Goal: Task Accomplishment & Management: Manage account settings

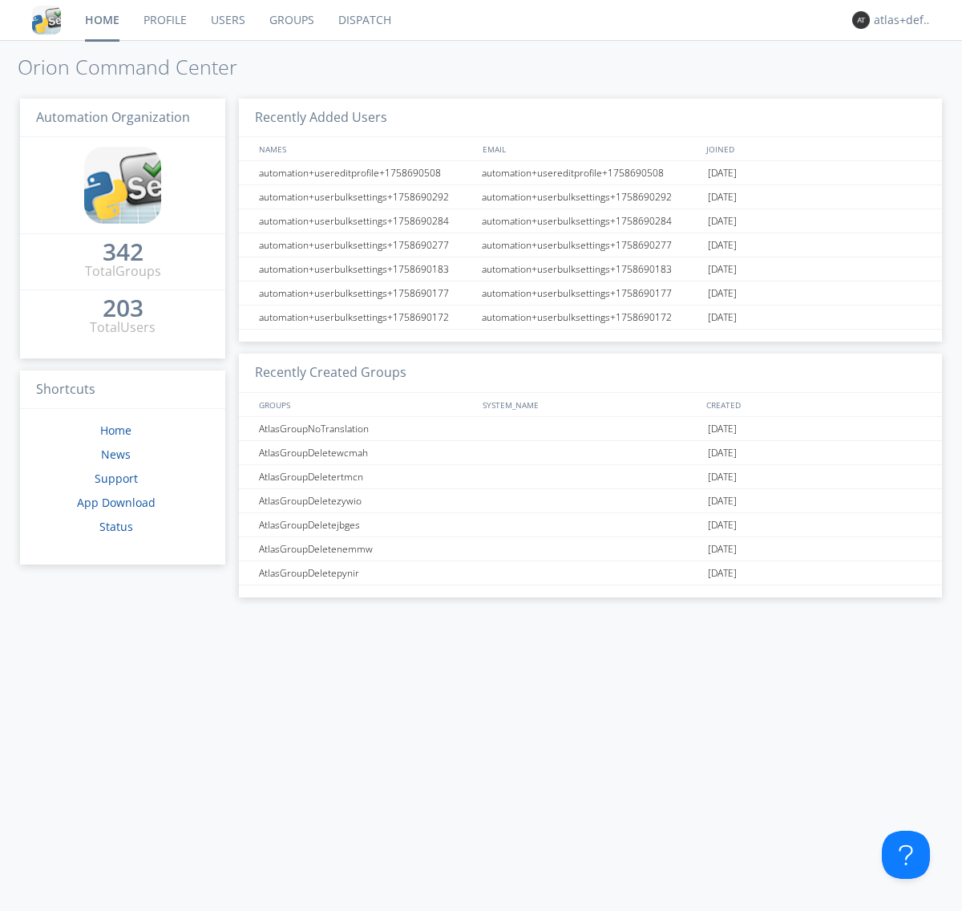
click at [290, 20] on link "Groups" at bounding box center [291, 20] width 69 height 40
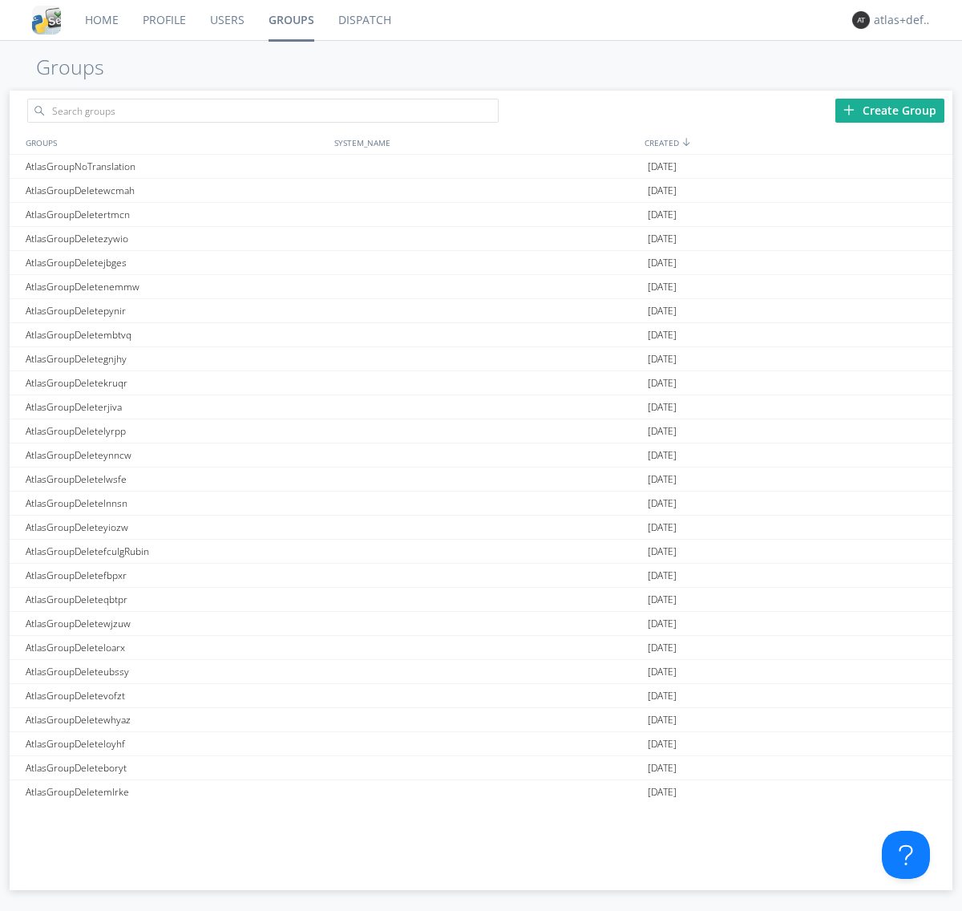
click at [890, 110] on div "Create Group" at bounding box center [890, 111] width 109 height 24
click at [290, 20] on link "Groups" at bounding box center [292, 20] width 70 height 40
type input "AtlasGroupDeletewebao"
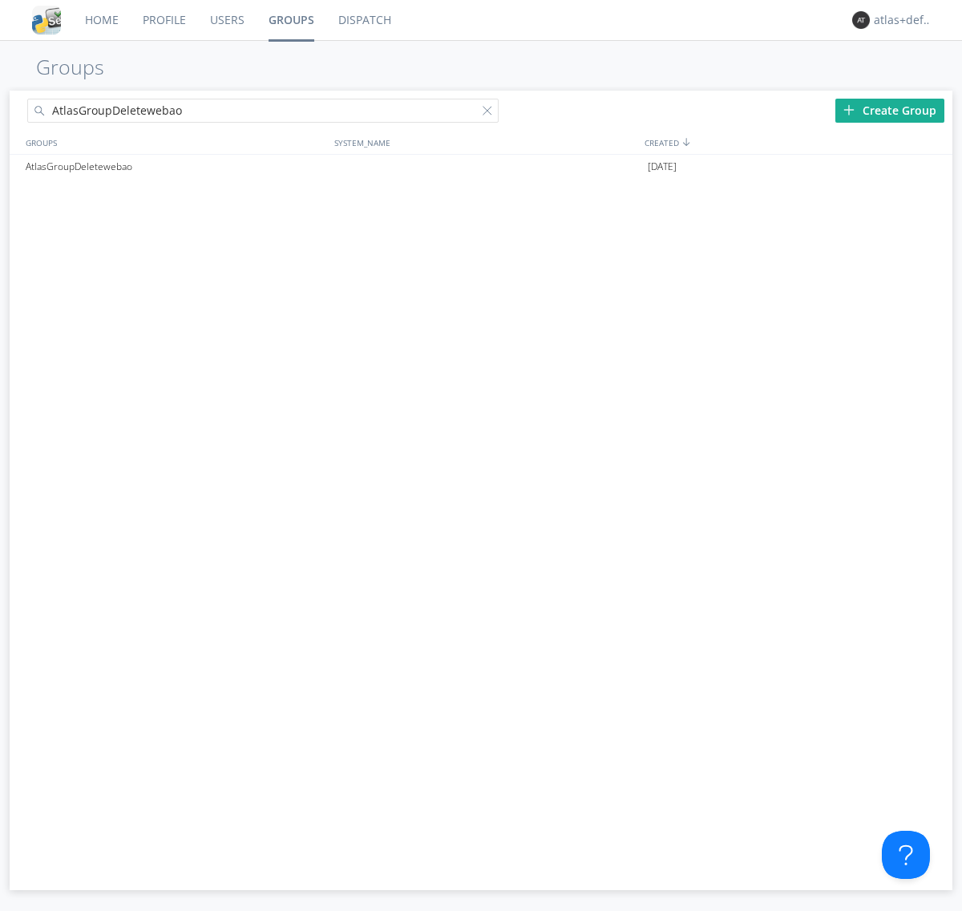
click at [226, 20] on link "Users" at bounding box center [227, 20] width 59 height 40
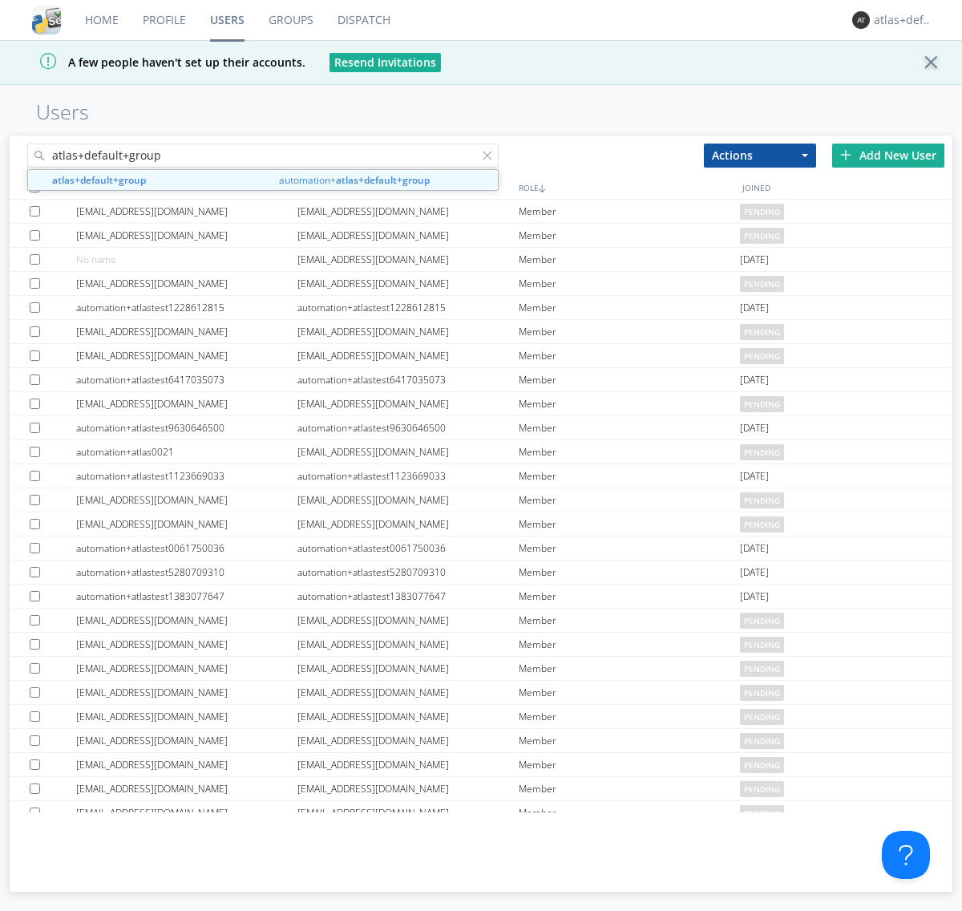
type input "atlas+default+group"
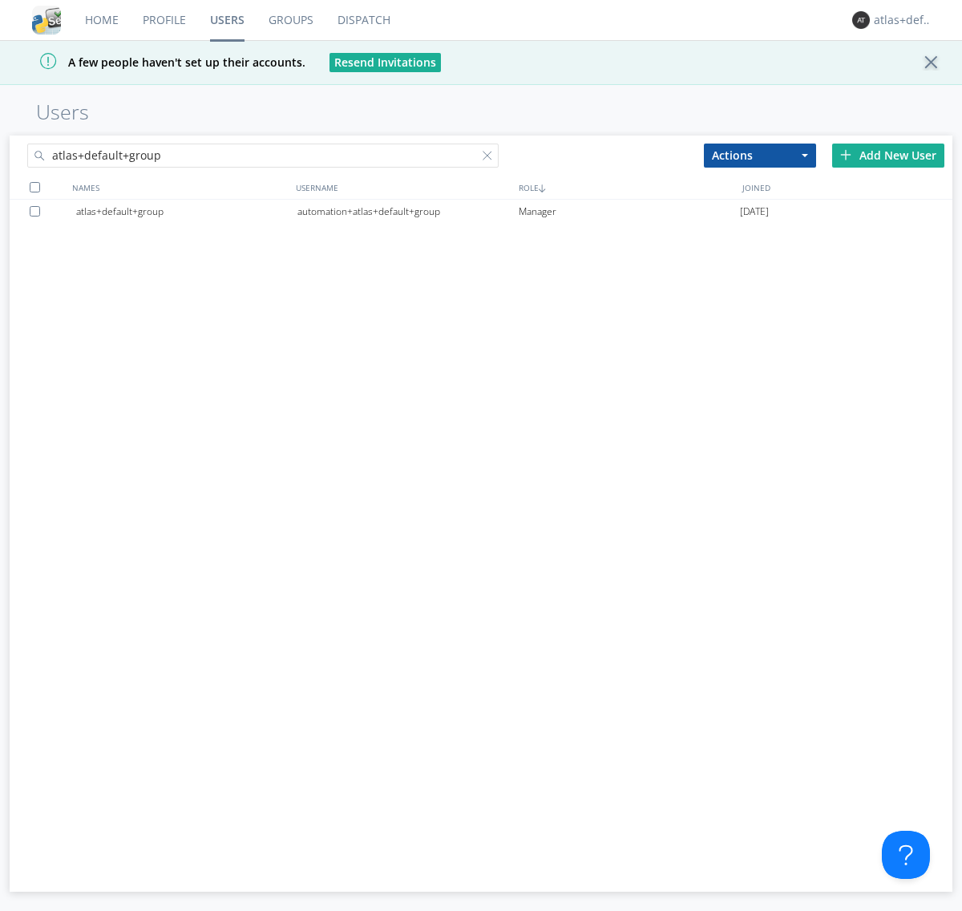
click at [407, 211] on div "automation+atlas+default+group" at bounding box center [407, 212] width 221 height 24
click at [362, 20] on link "Dispatch" at bounding box center [364, 20] width 77 height 40
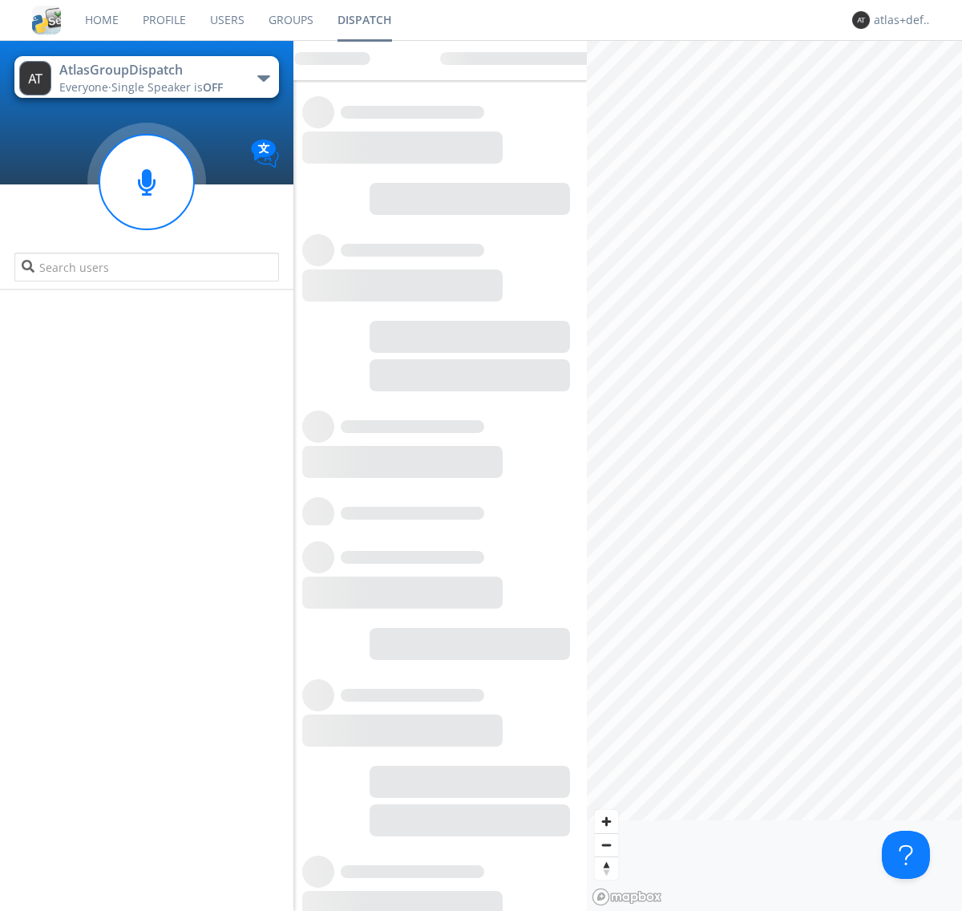
click at [226, 20] on link "Users" at bounding box center [227, 20] width 59 height 40
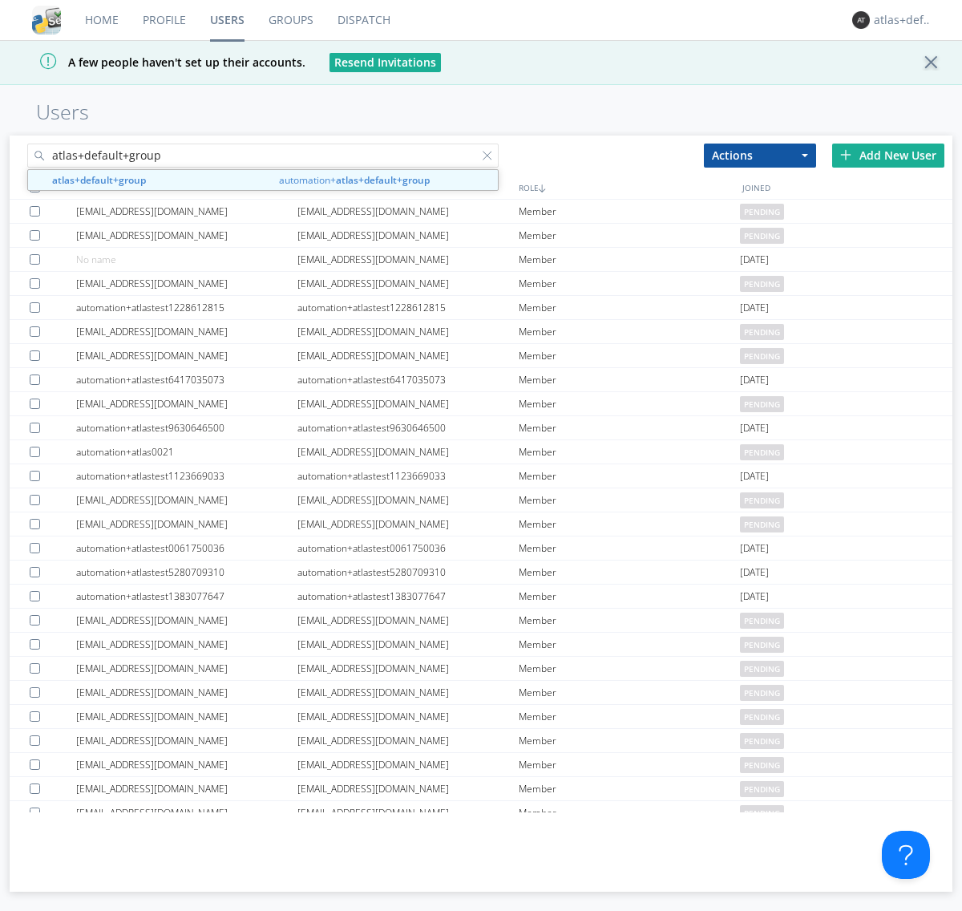
type input "atlas+default+group"
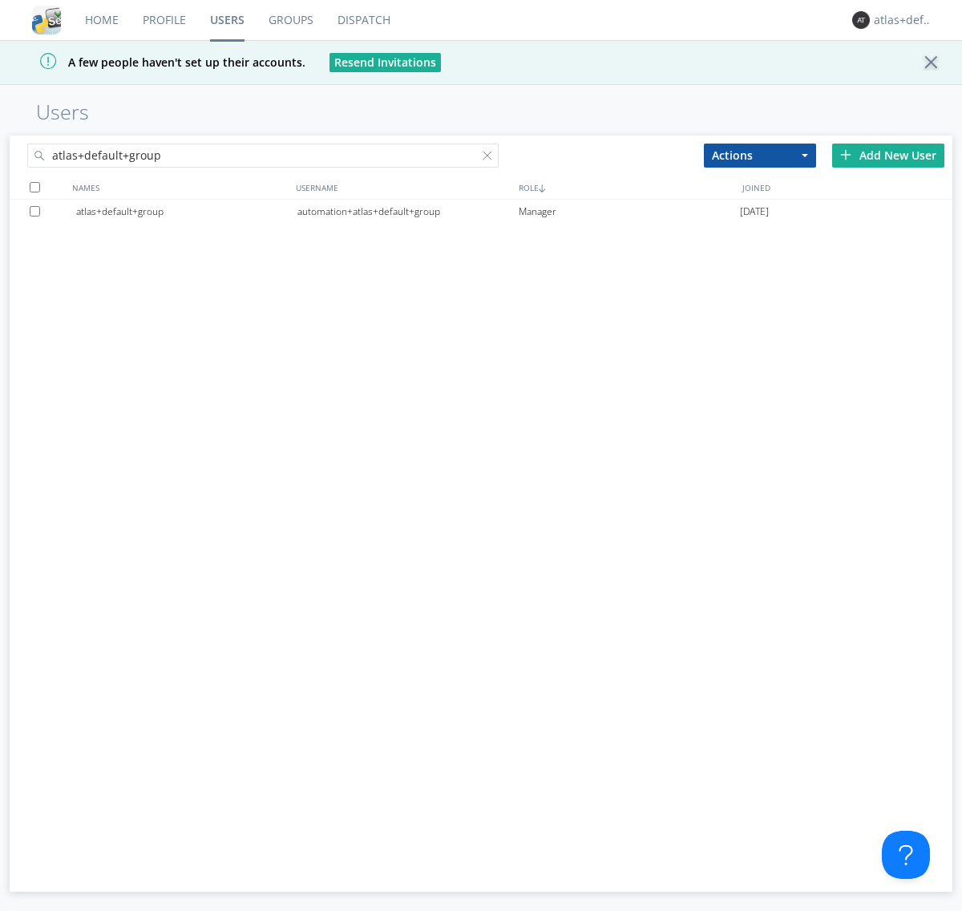
click at [407, 211] on div "automation+atlas+default+group" at bounding box center [407, 212] width 221 height 24
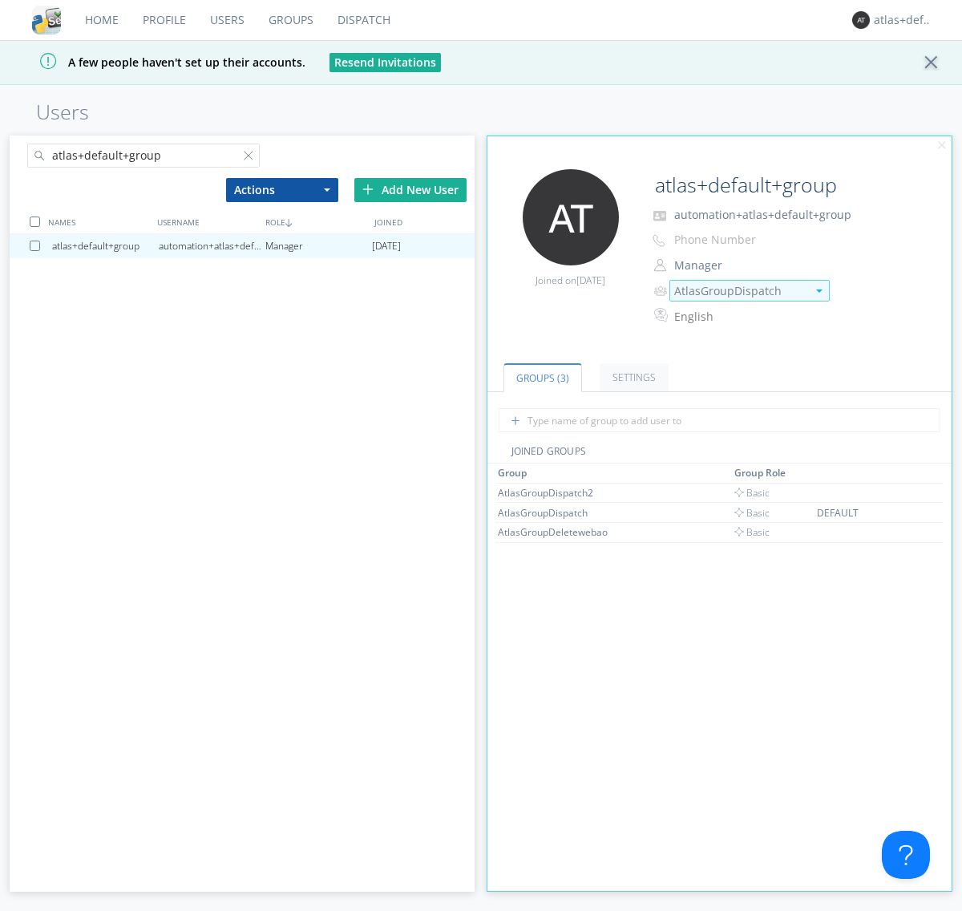
click at [819, 290] on img at bounding box center [819, 290] width 6 height 3
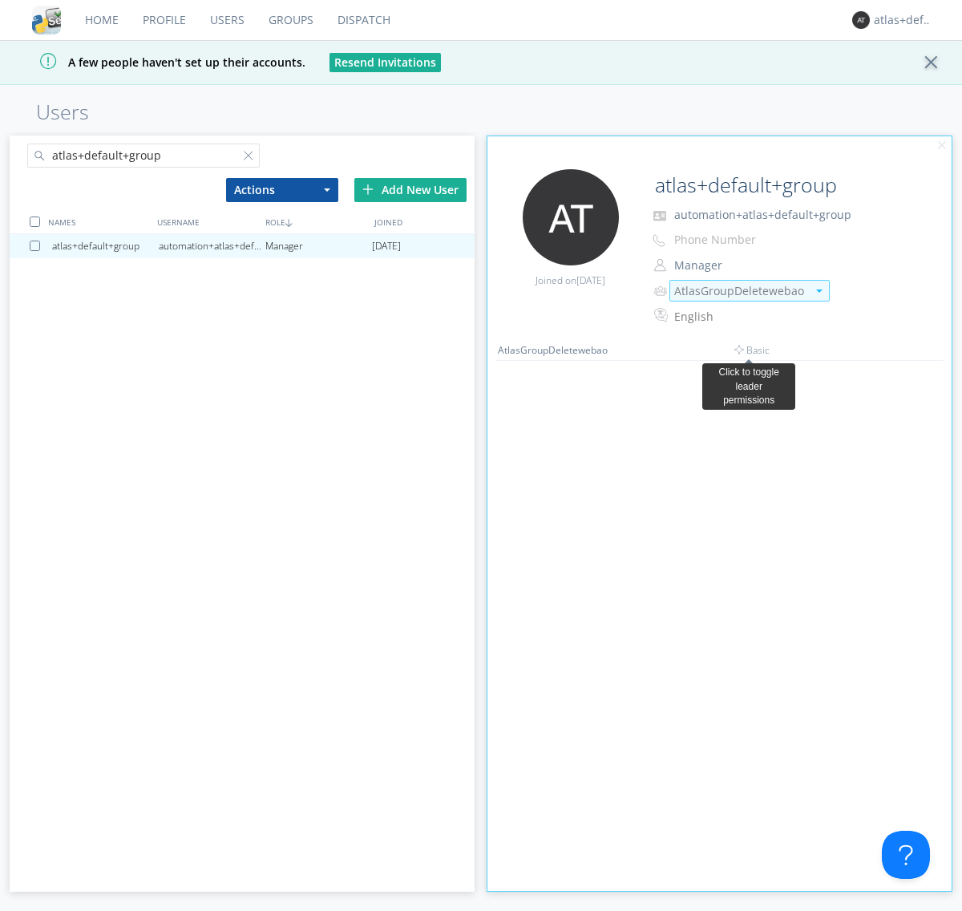
click at [362, 20] on link "Dispatch" at bounding box center [364, 20] width 77 height 40
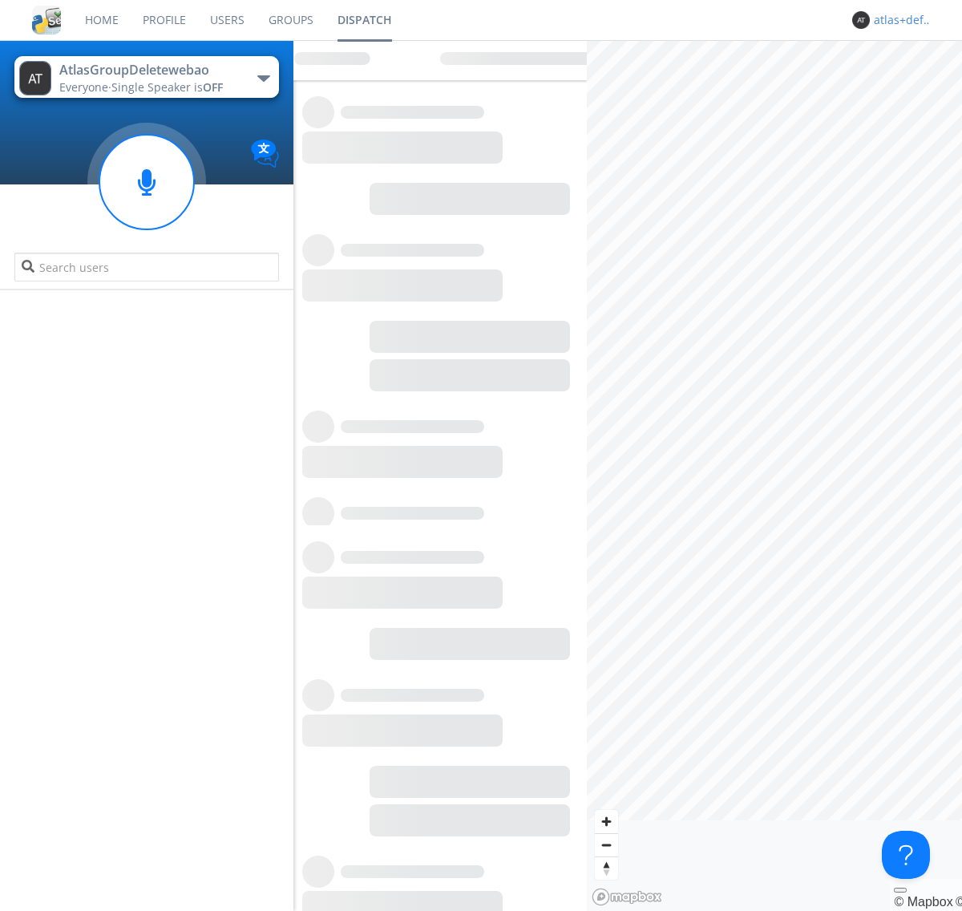
click at [900, 20] on div "atlas+default+group" at bounding box center [904, 20] width 60 height 16
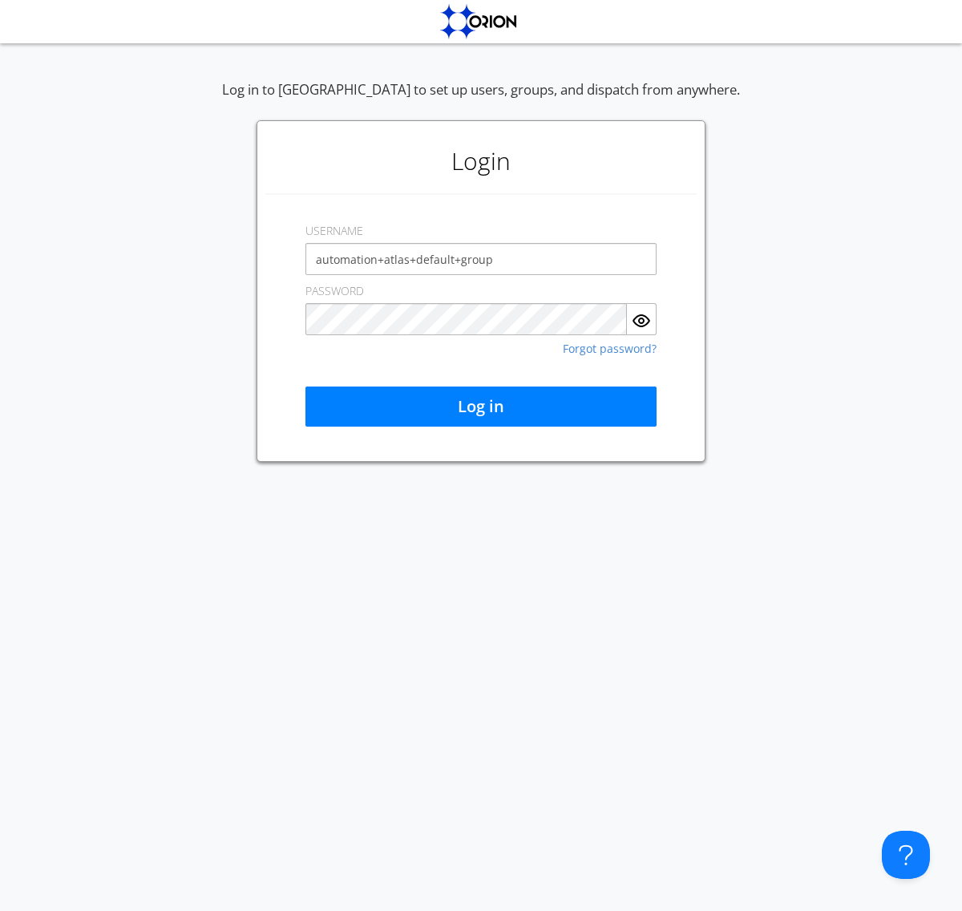
type input "automation+atlas+default+group"
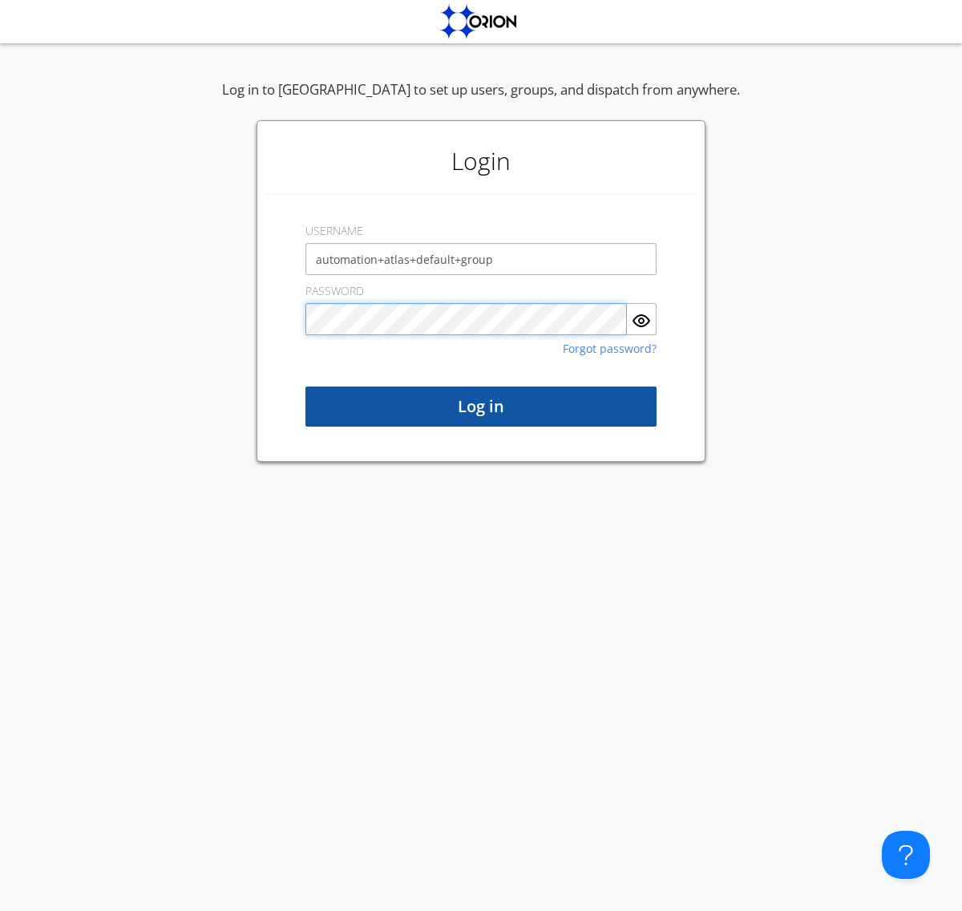
click at [481, 407] on button "Log in" at bounding box center [481, 406] width 351 height 40
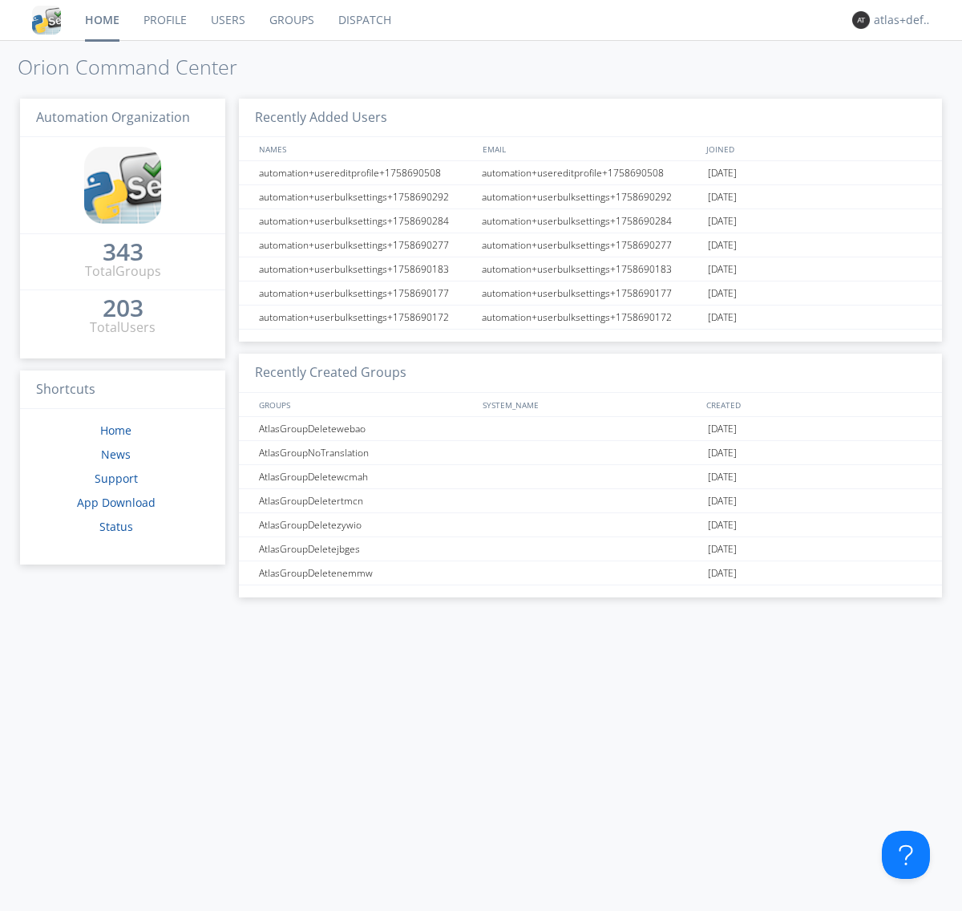
click at [363, 20] on link "Dispatch" at bounding box center [364, 20] width 77 height 40
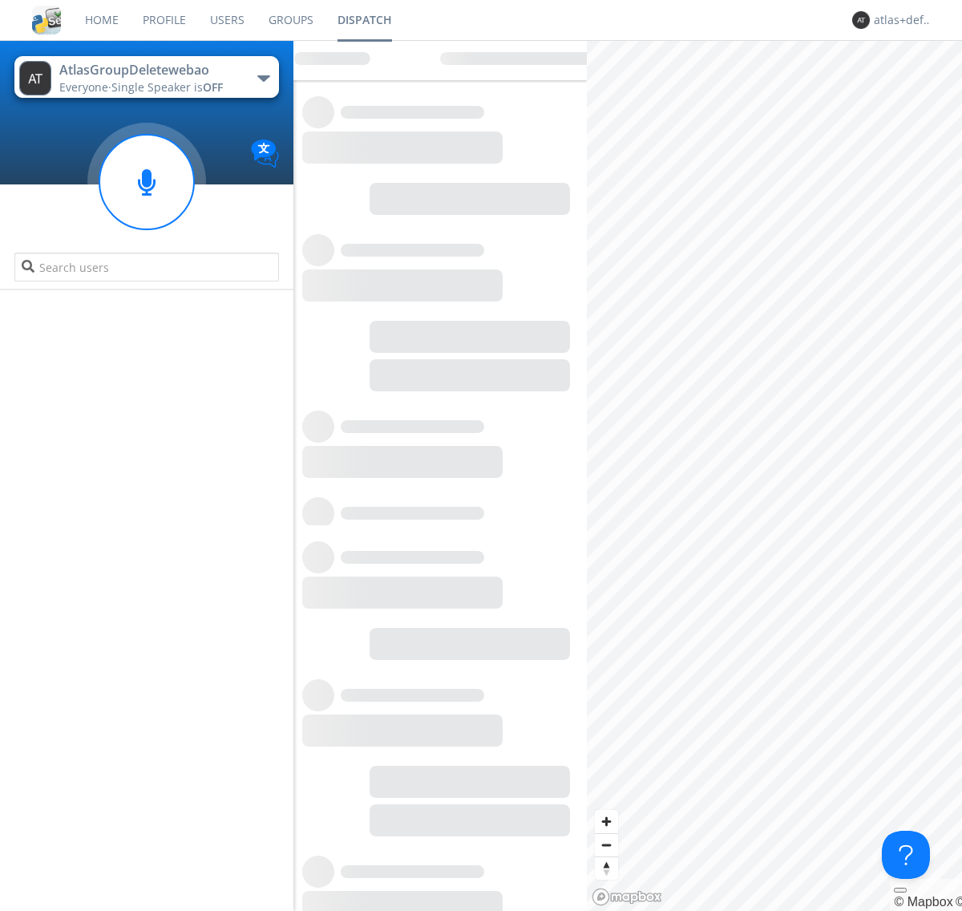
click at [226, 20] on link "Users" at bounding box center [227, 20] width 59 height 40
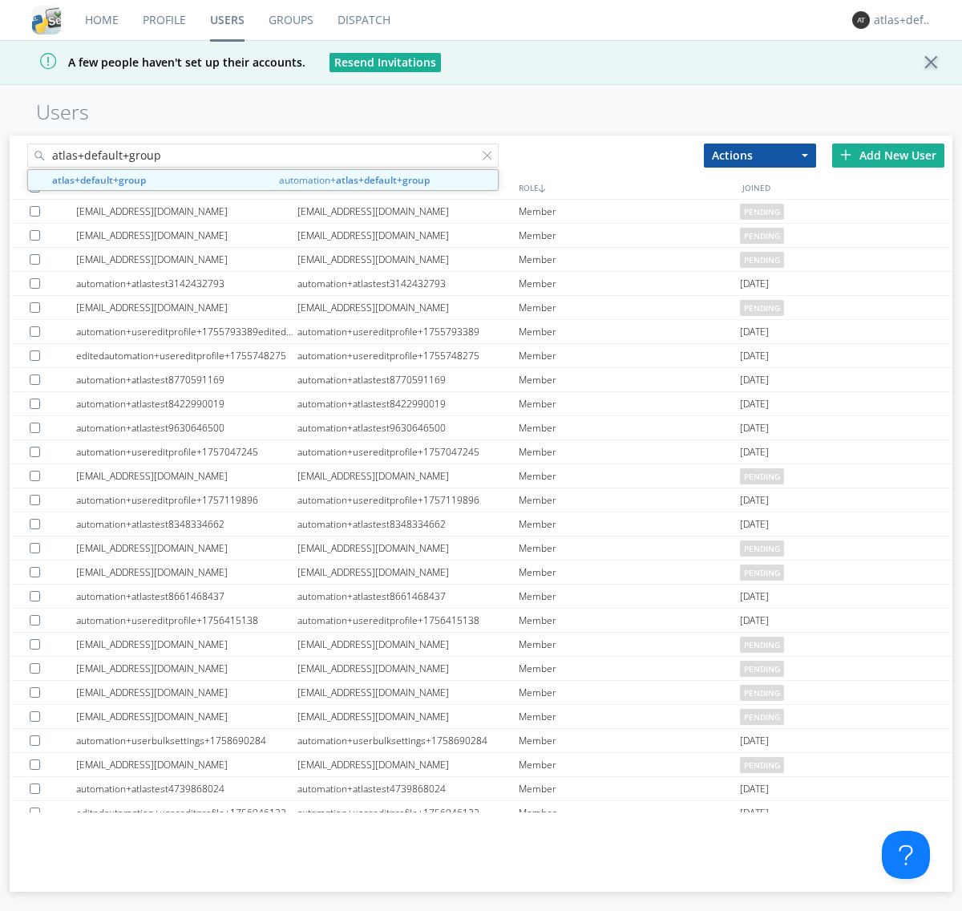
type input "atlas+default+group"
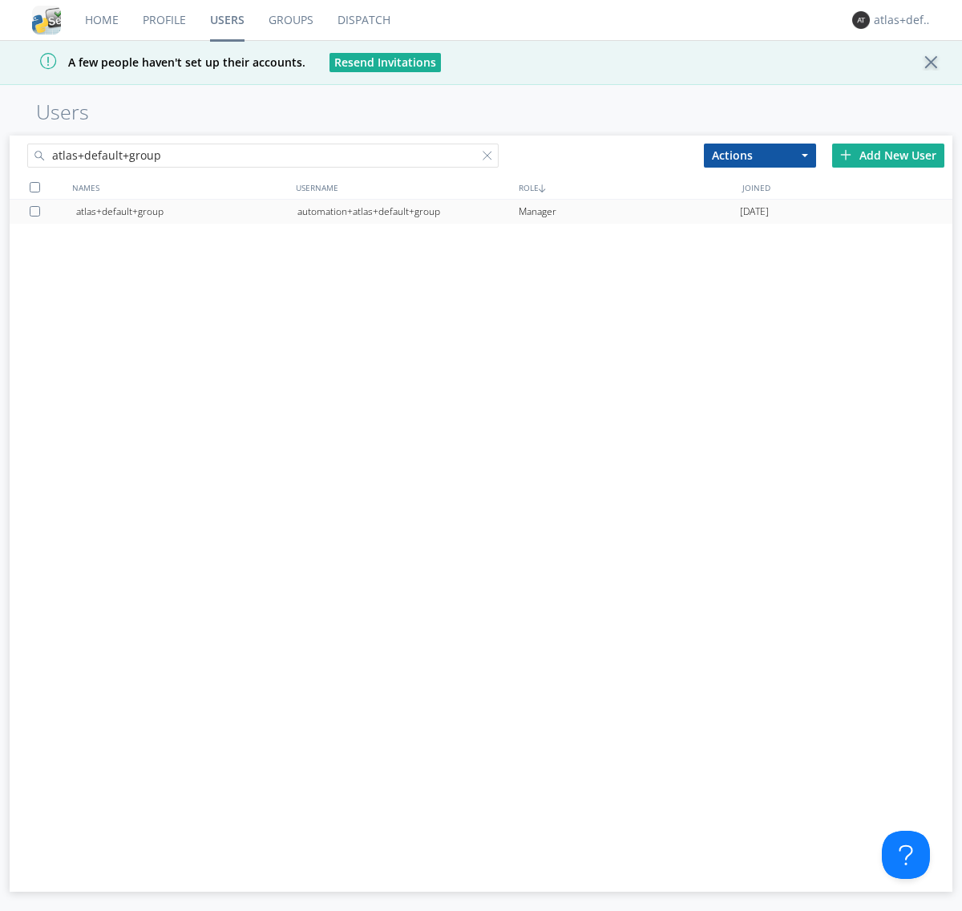
click at [407, 211] on div "automation+atlas+default+group" at bounding box center [407, 212] width 221 height 24
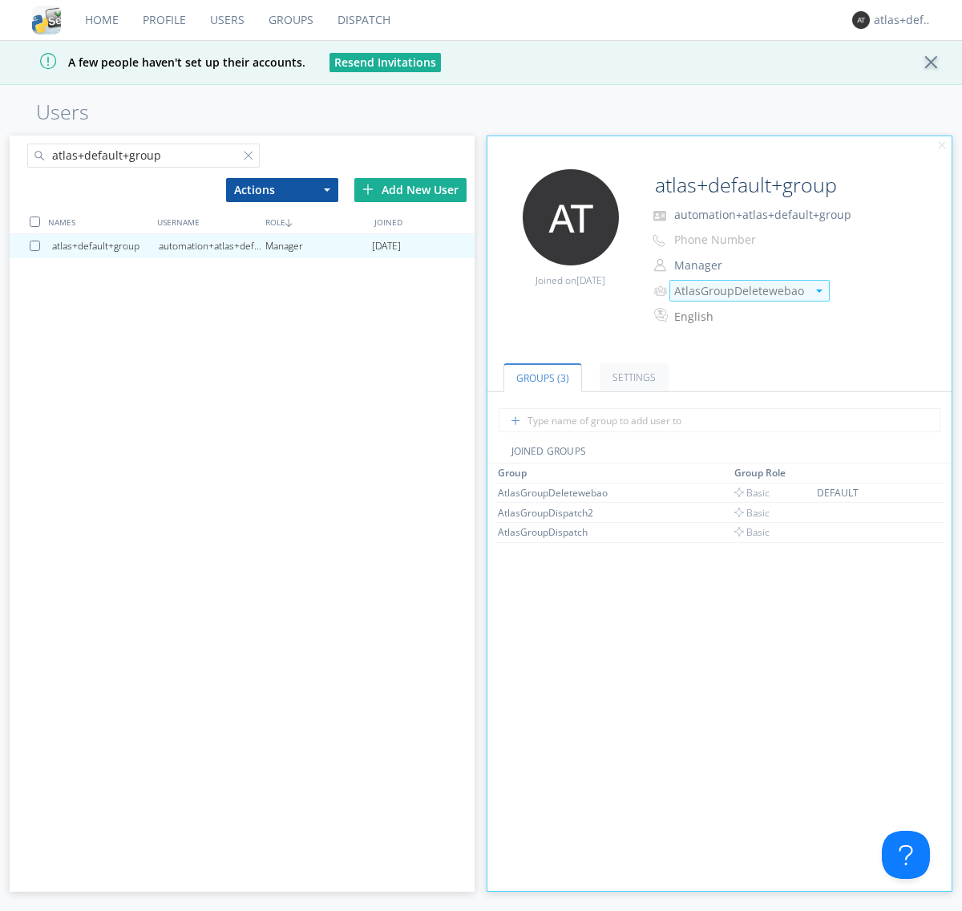
click at [819, 290] on img at bounding box center [819, 290] width 6 height 3
click at [289, 20] on link "Groups" at bounding box center [291, 20] width 69 height 40
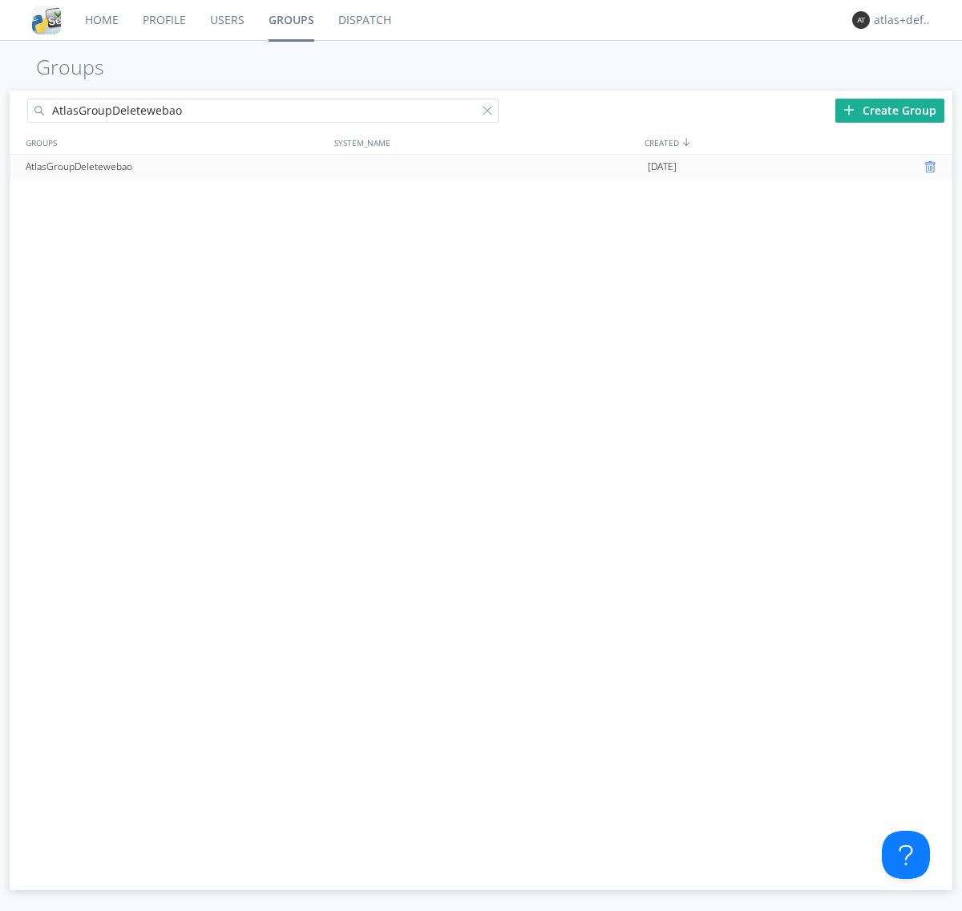
type input "AtlasGroupDeletewebao"
click at [932, 167] on div at bounding box center [933, 166] width 16 height 13
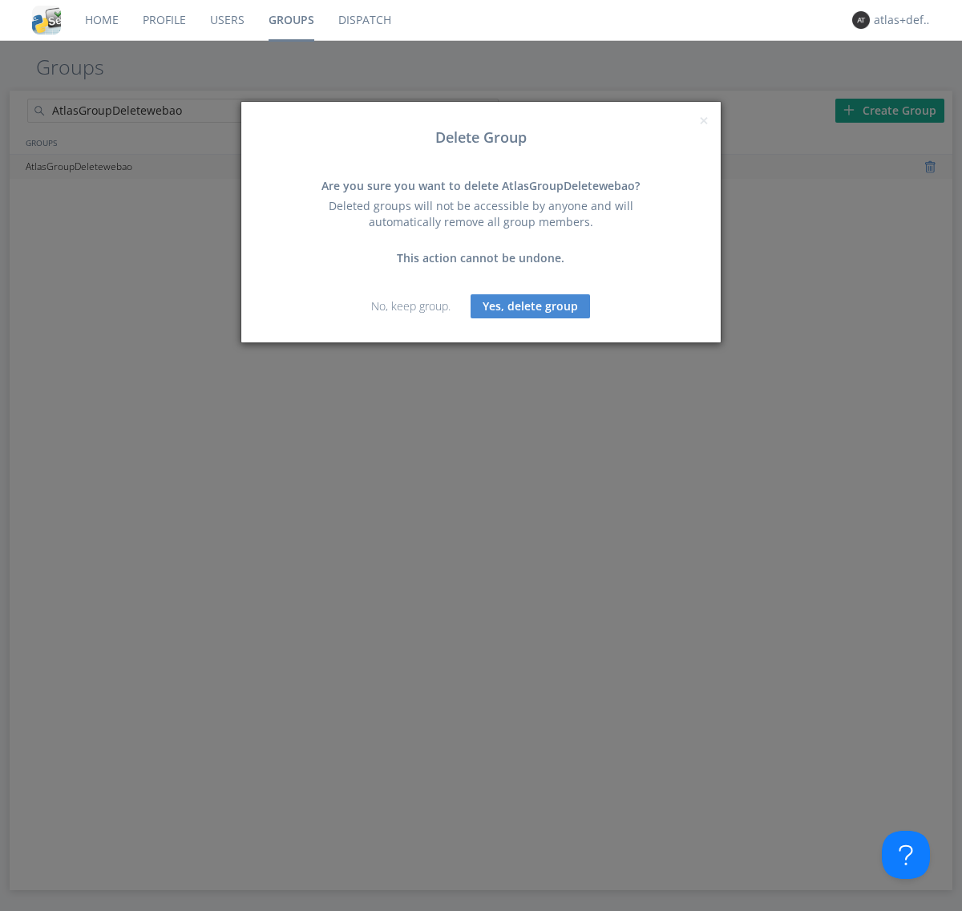
click at [531, 306] on button "Yes, delete group" at bounding box center [530, 306] width 119 height 24
